Goal: Information Seeking & Learning: Learn about a topic

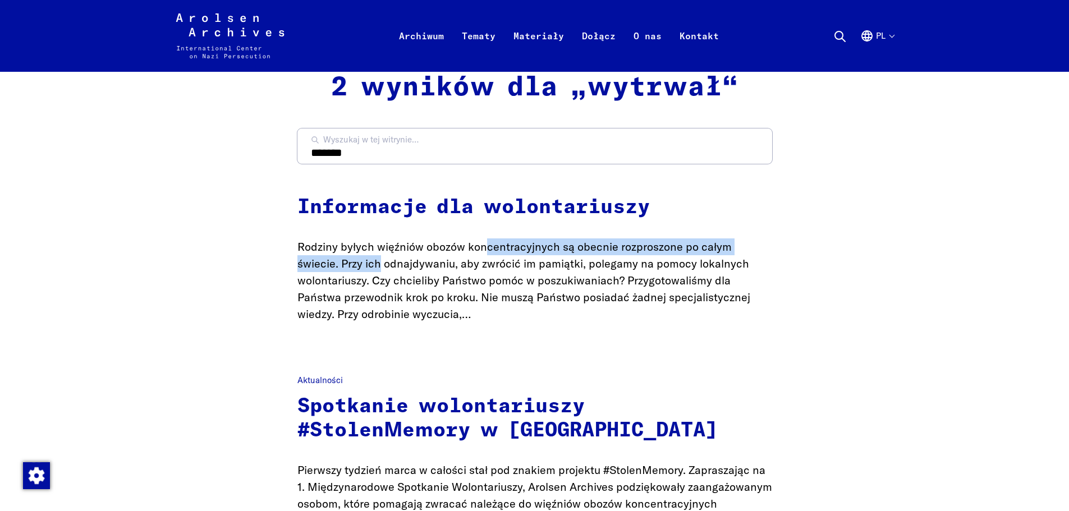
drag, startPoint x: 307, startPoint y: 257, endPoint x: 643, endPoint y: 250, distance: 335.7
click at [643, 250] on p "Rodziny byłych więźniów obozów koncentracyjnych są obecnie rozproszone po całym…" at bounding box center [535, 281] width 475 height 84
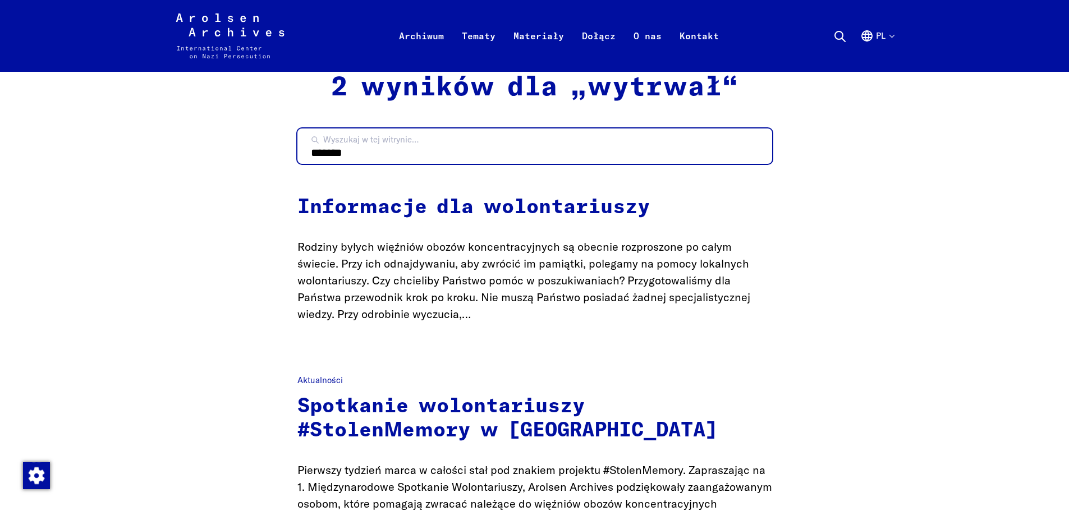
click at [368, 153] on input "*******" at bounding box center [535, 146] width 475 height 35
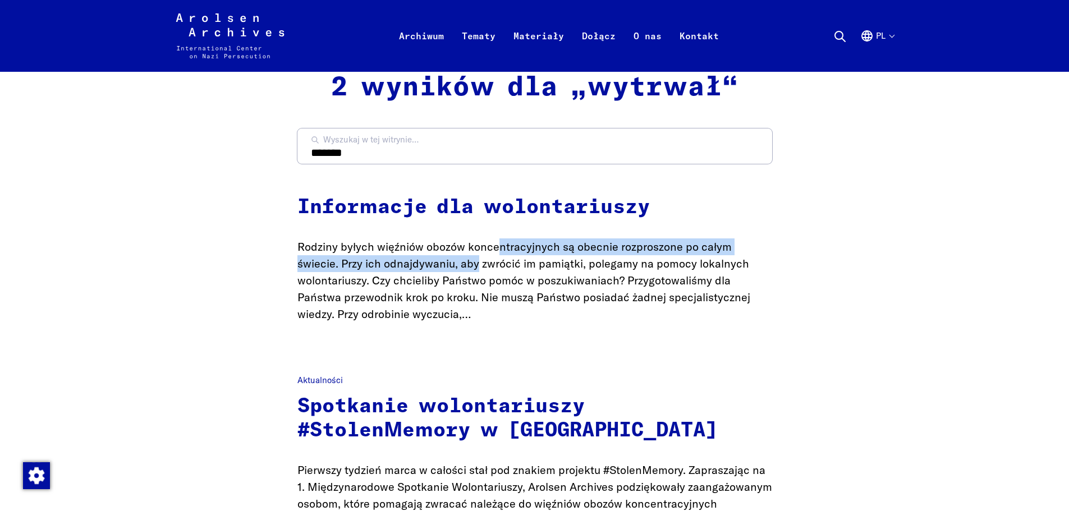
drag, startPoint x: 319, startPoint y: 251, endPoint x: 740, endPoint y: 247, distance: 421.0
click at [740, 247] on p "Rodziny byłych więźniów obozów koncentracyjnych są obecnie rozproszone po całym…" at bounding box center [535, 281] width 475 height 84
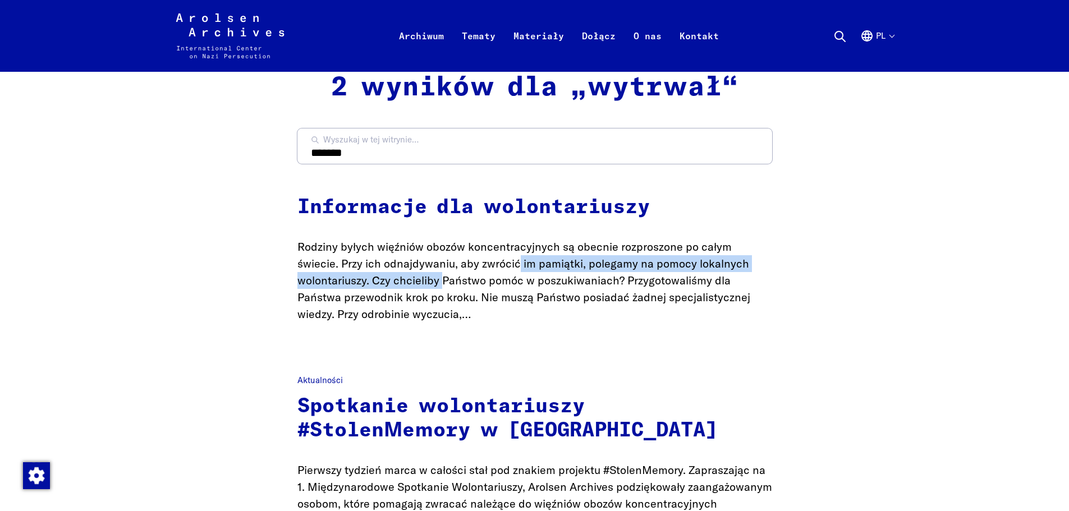
drag, startPoint x: 304, startPoint y: 268, endPoint x: 687, endPoint y: 267, distance: 382.3
click at [685, 267] on p "Rodziny byłych więźniów obozów koncentracyjnych są obecnie rozproszone po całym…" at bounding box center [535, 281] width 475 height 84
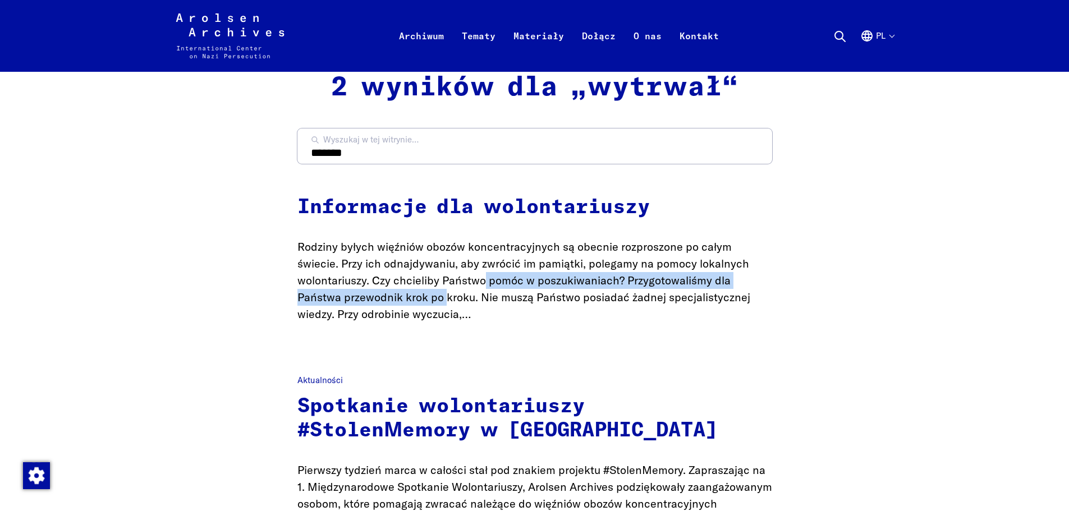
drag, startPoint x: 317, startPoint y: 287, endPoint x: 701, endPoint y: 286, distance: 384.0
click at [701, 286] on p "Rodziny byłych więźniów obozów koncentracyjnych są obecnie rozproszone po całym…" at bounding box center [535, 281] width 475 height 84
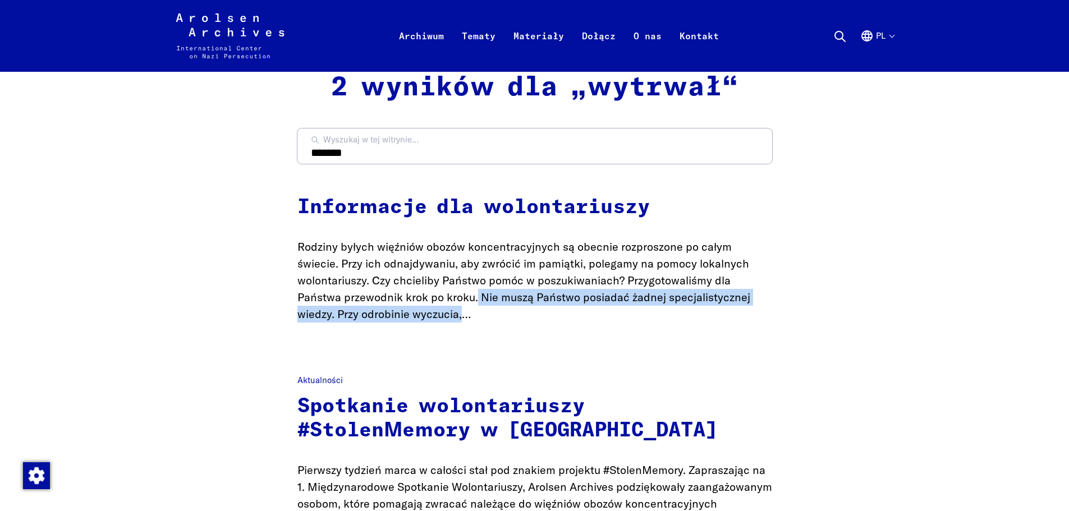
drag, startPoint x: 295, startPoint y: 298, endPoint x: 796, endPoint y: 296, distance: 500.7
click at [796, 296] on div "Arolsen Archives - Międzynarodowe Centrum Informacji i Pamięci o Prześladowania…" at bounding box center [534, 455] width 1042 height 910
drag, startPoint x: 313, startPoint y: 317, endPoint x: 553, endPoint y: 315, distance: 240.3
click at [550, 315] on p "Rodziny byłych więźniów obozów koncentracyjnych są obecnie rozproszone po całym…" at bounding box center [535, 281] width 475 height 84
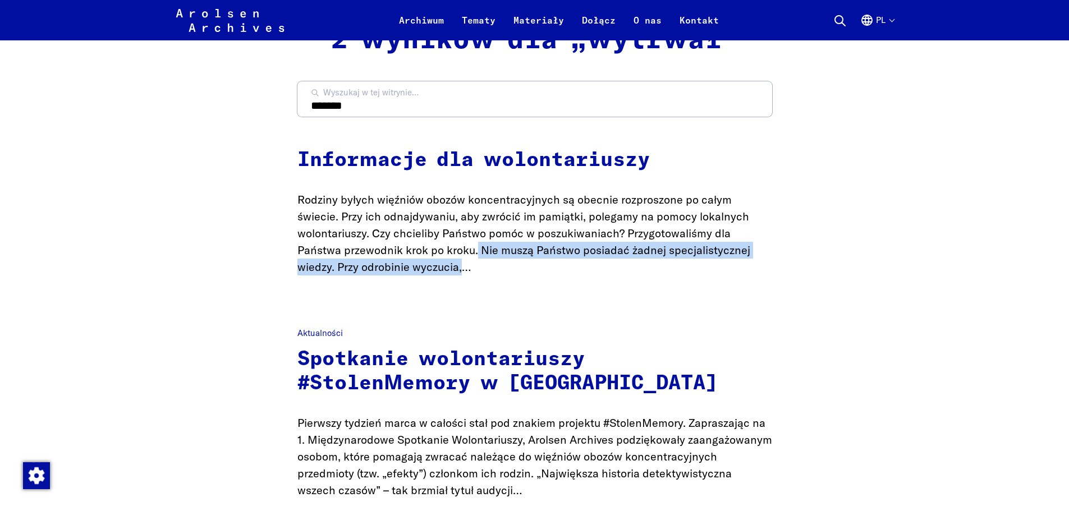
scroll to position [168, 0]
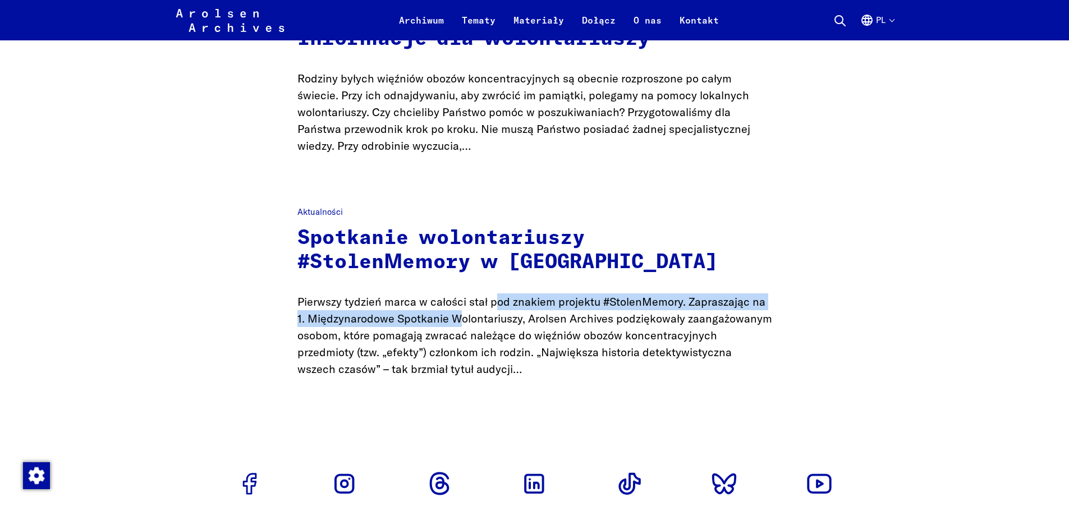
drag, startPoint x: 361, startPoint y: 305, endPoint x: 748, endPoint y: 307, distance: 387.3
click at [748, 307] on p "Pierwszy tydzień marca w całości stał pod znakiem projektu #StolenMemory. Zapra…" at bounding box center [535, 336] width 475 height 84
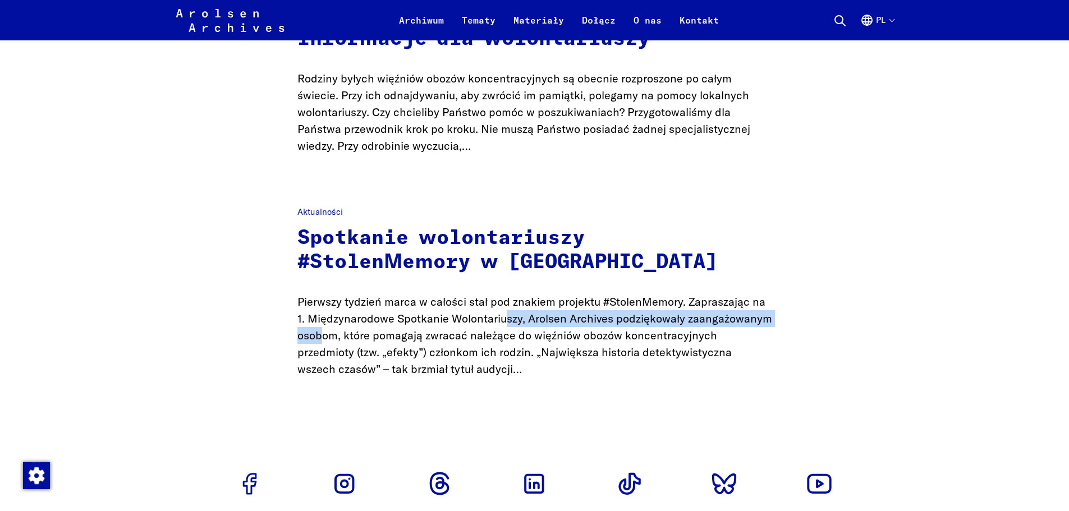
drag, startPoint x: 323, startPoint y: 322, endPoint x: 620, endPoint y: 324, distance: 296.4
click at [619, 324] on p "Pierwszy tydzień marca w całości stał pod znakiem projektu #StolenMemory. Zapra…" at bounding box center [535, 336] width 475 height 84
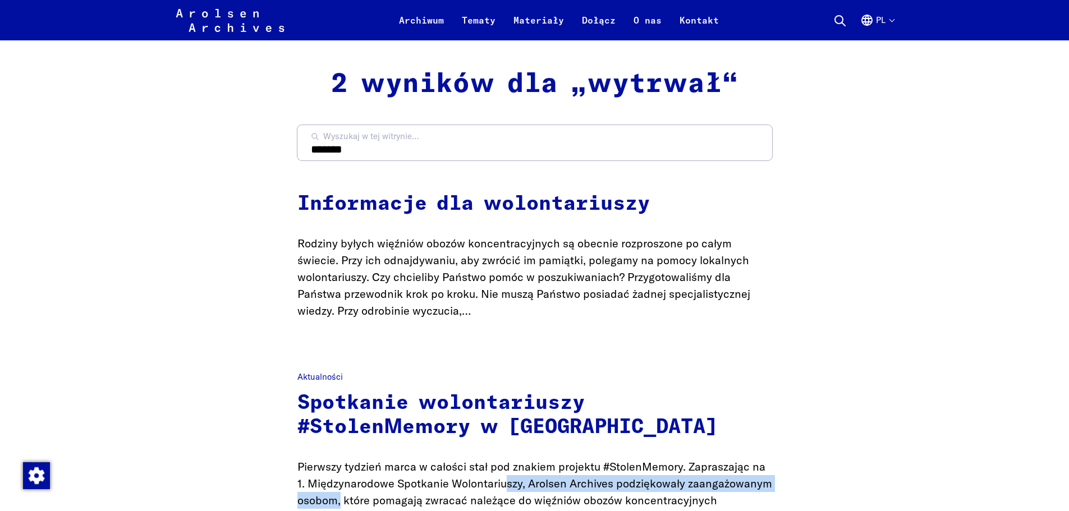
scroll to position [0, 0]
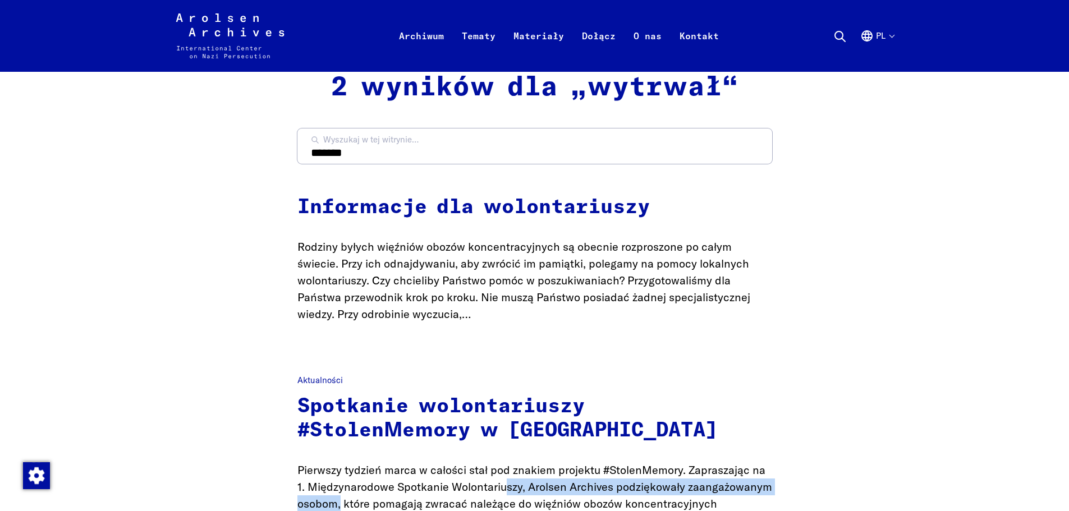
click at [433, 205] on link "Informacje dla wolontariuszy" at bounding box center [474, 208] width 353 height 20
